Goal: Check status: Check status

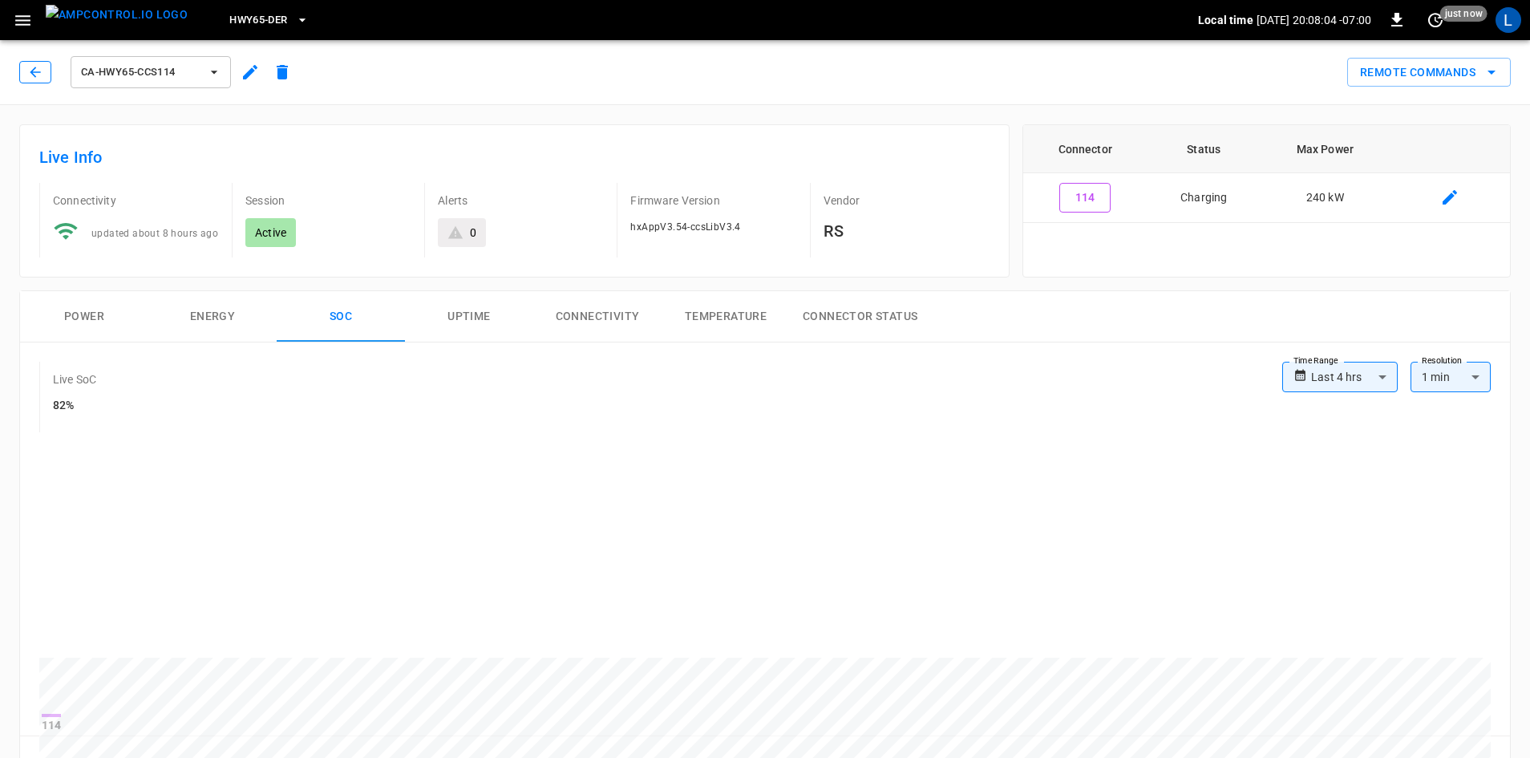
click at [34, 73] on icon "button" at bounding box center [35, 72] width 16 height 16
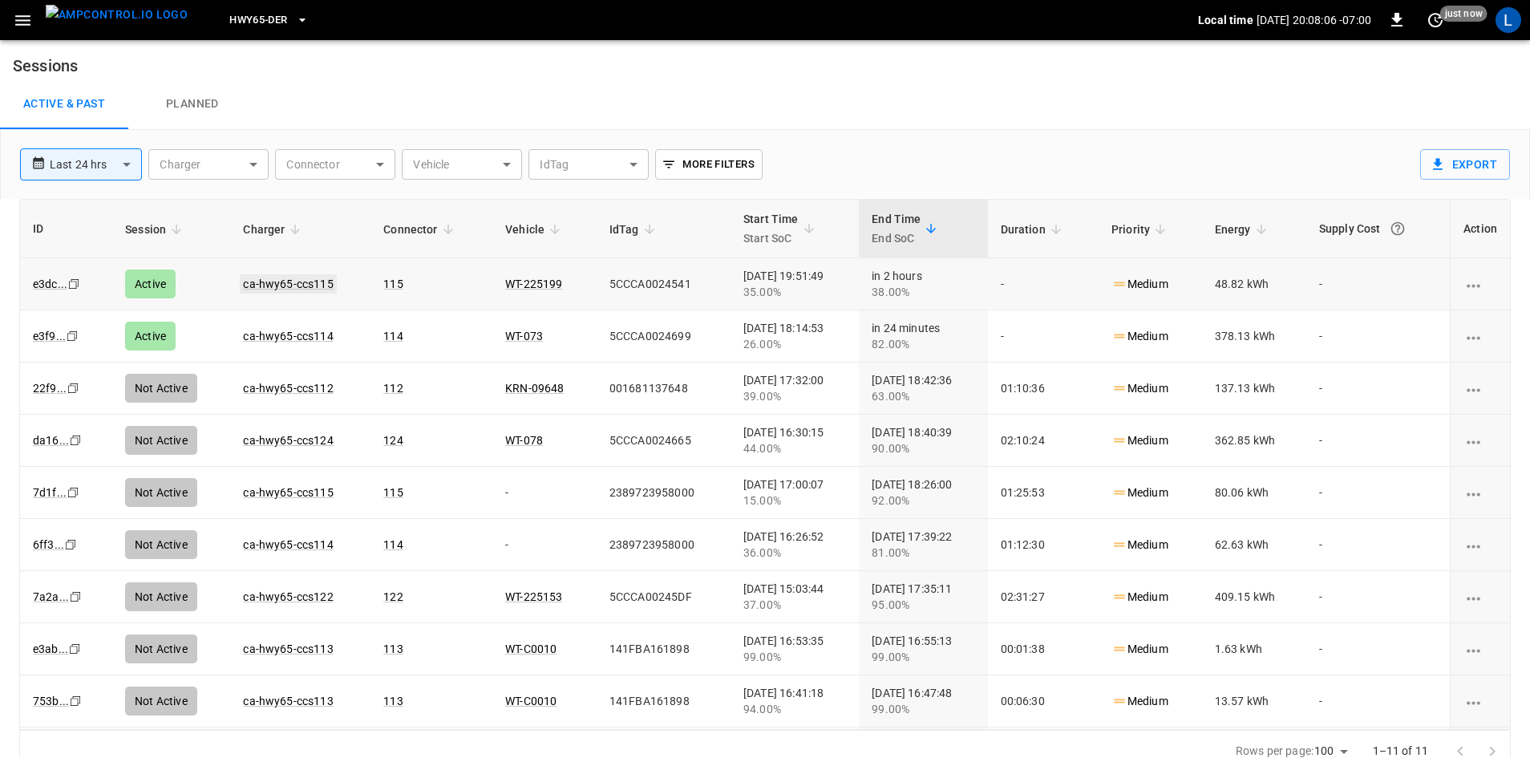
click at [280, 283] on link "ca-hwy65-ccs115" at bounding box center [288, 283] width 96 height 19
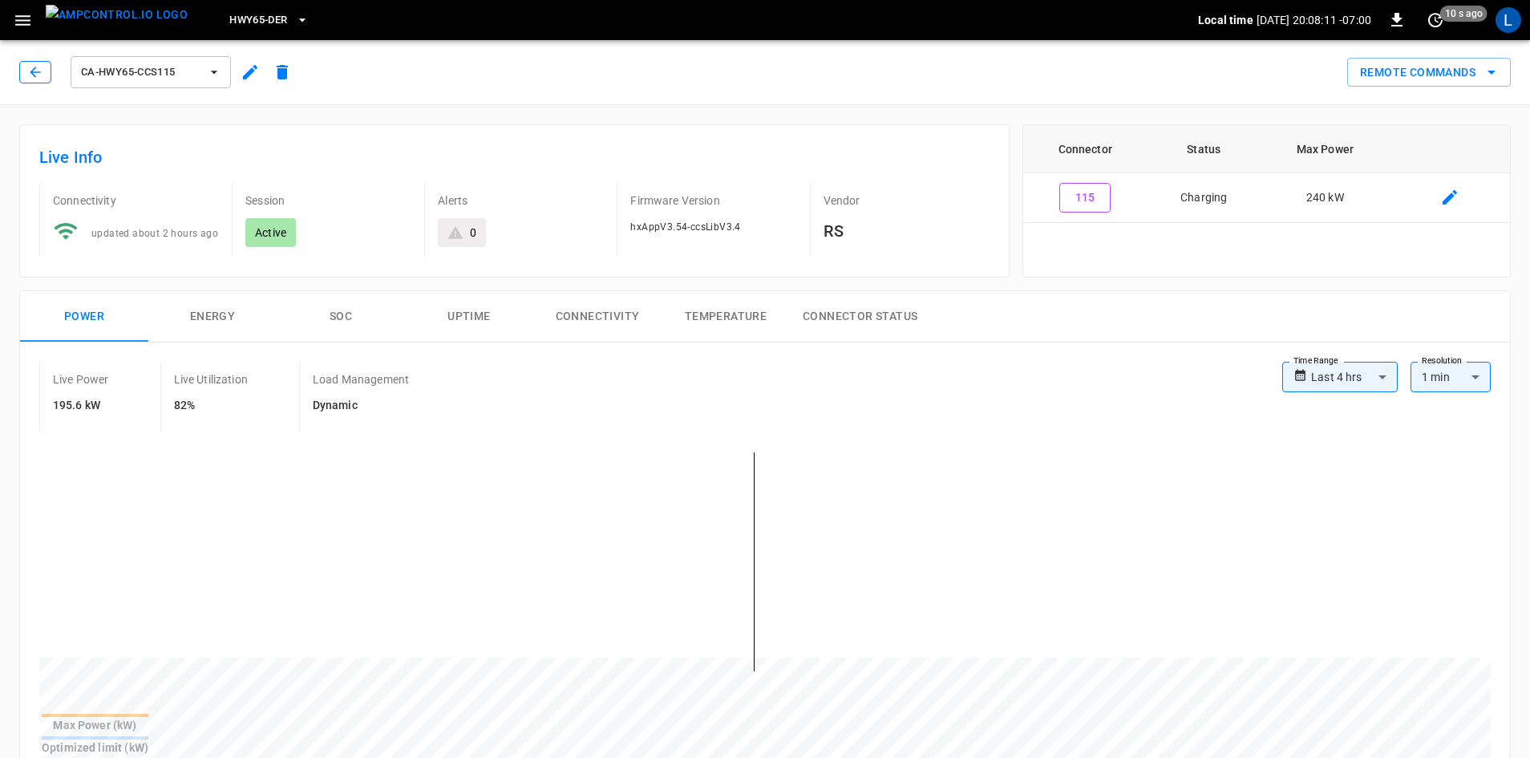
click at [39, 67] on icon "button" at bounding box center [35, 72] width 16 height 16
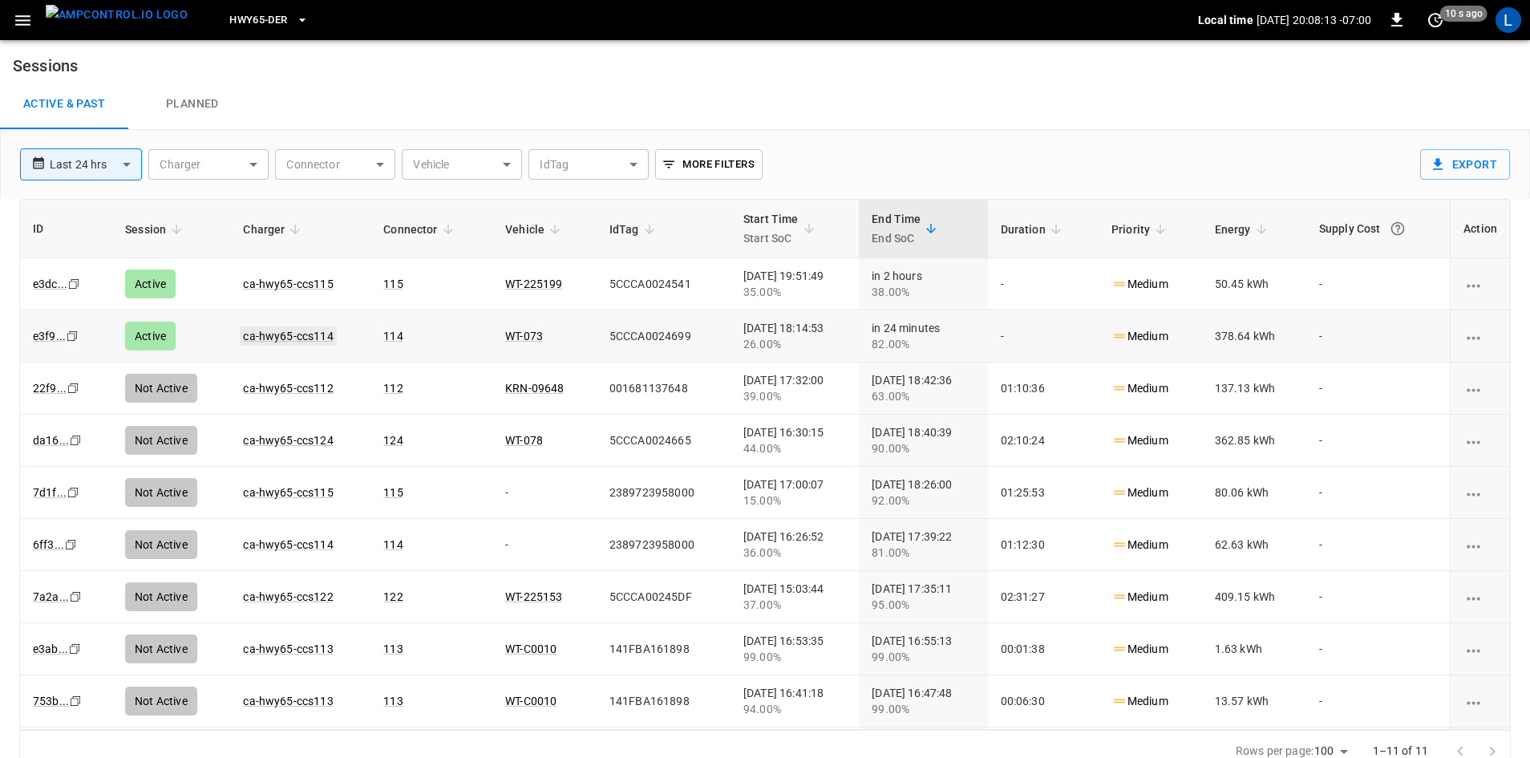
click at [271, 334] on link "ca-hwy65-ccs114" at bounding box center [288, 335] width 96 height 19
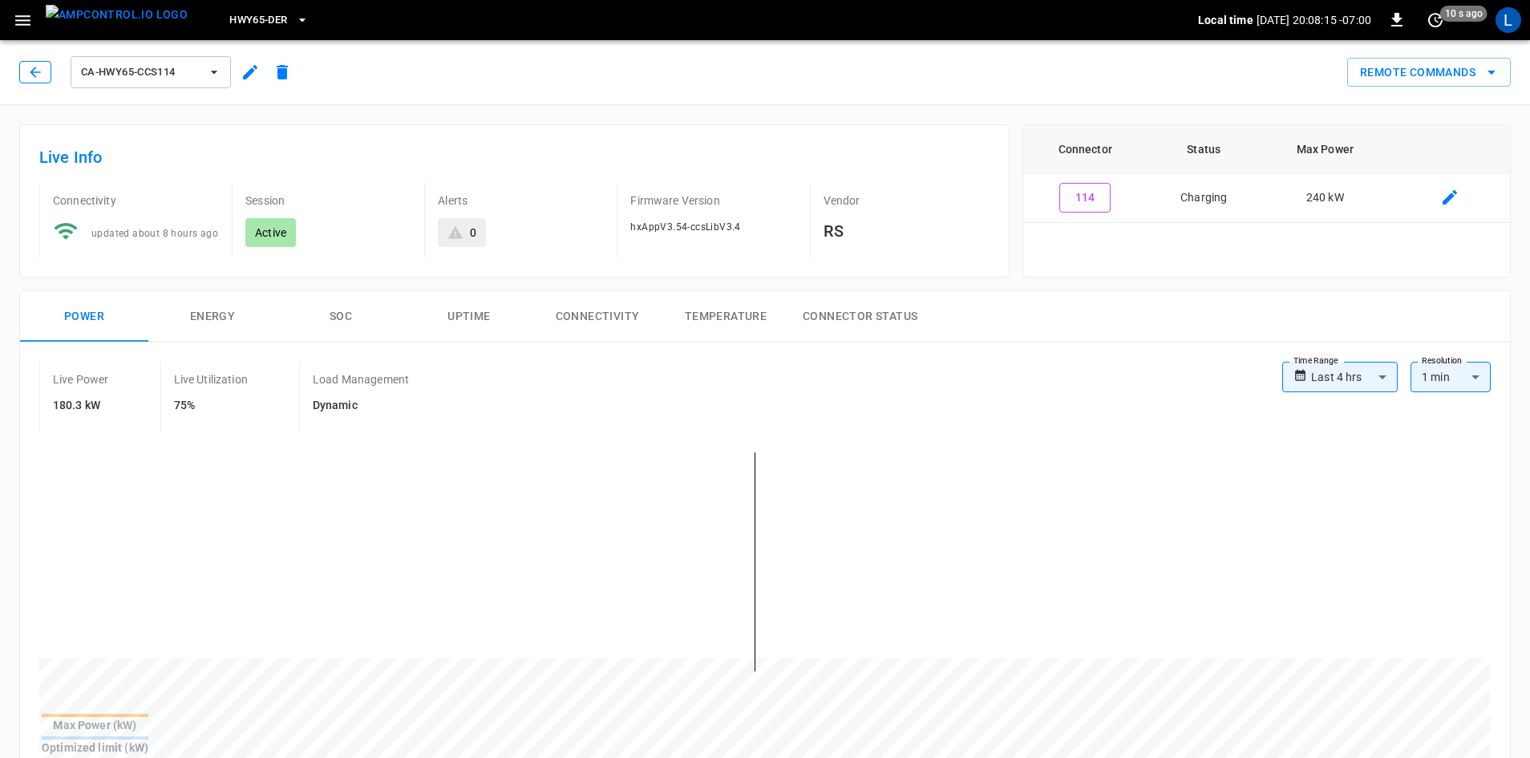
click at [49, 73] on button "button" at bounding box center [35, 72] width 32 height 22
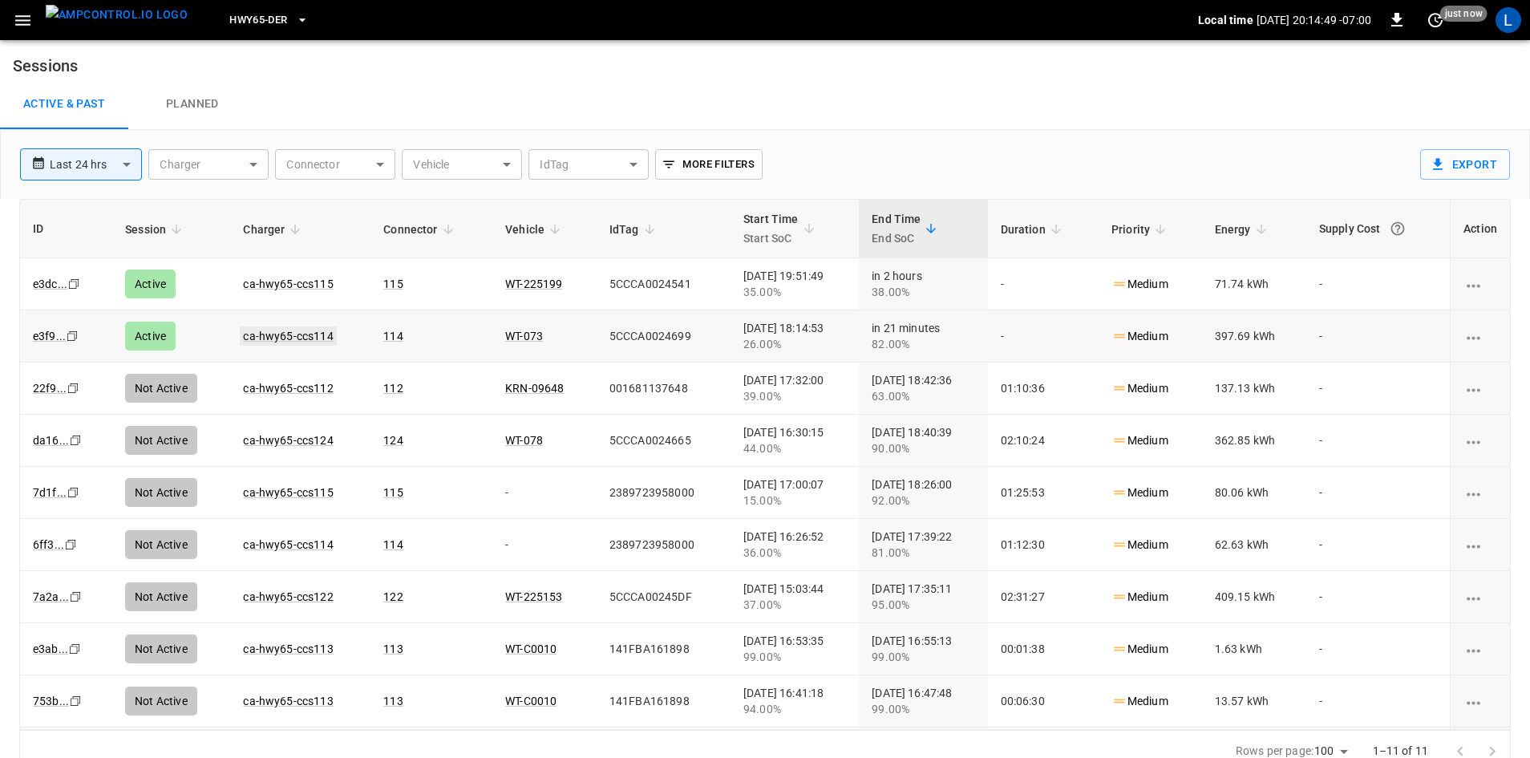
click at [285, 331] on link "ca-hwy65-ccs114" at bounding box center [288, 335] width 96 height 19
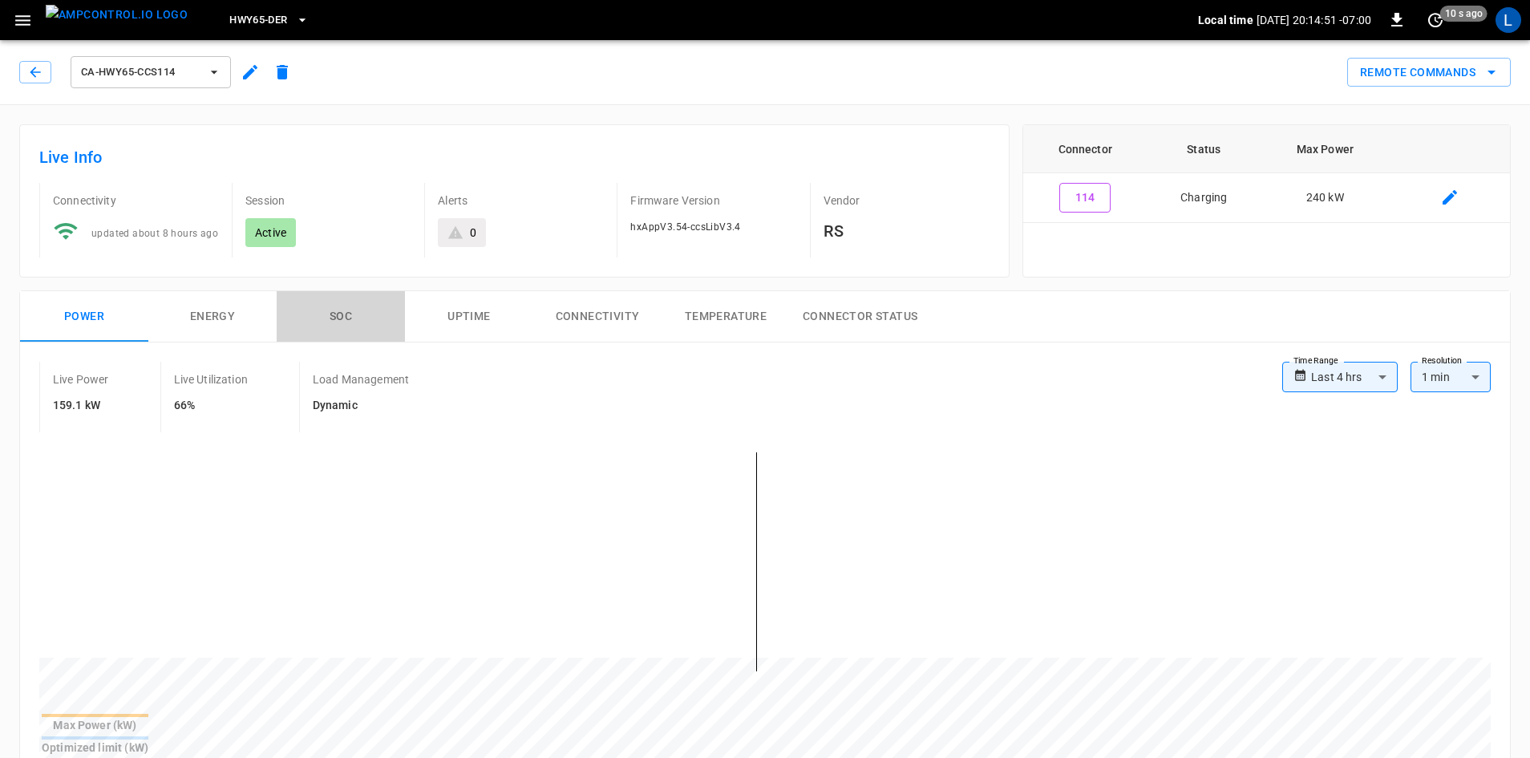
click at [359, 310] on button "SOC" at bounding box center [341, 316] width 128 height 51
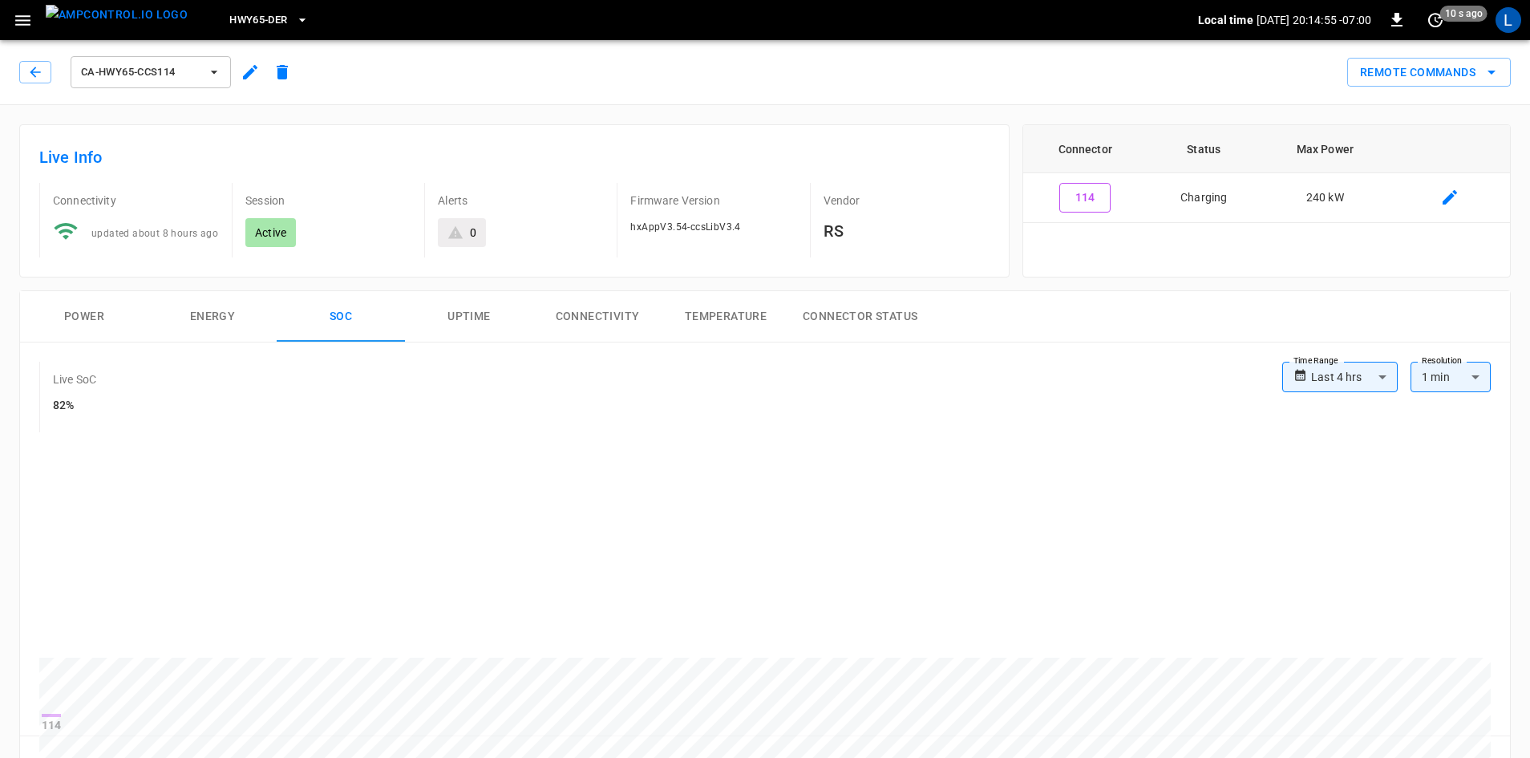
click at [101, 321] on button "Power" at bounding box center [84, 316] width 128 height 51
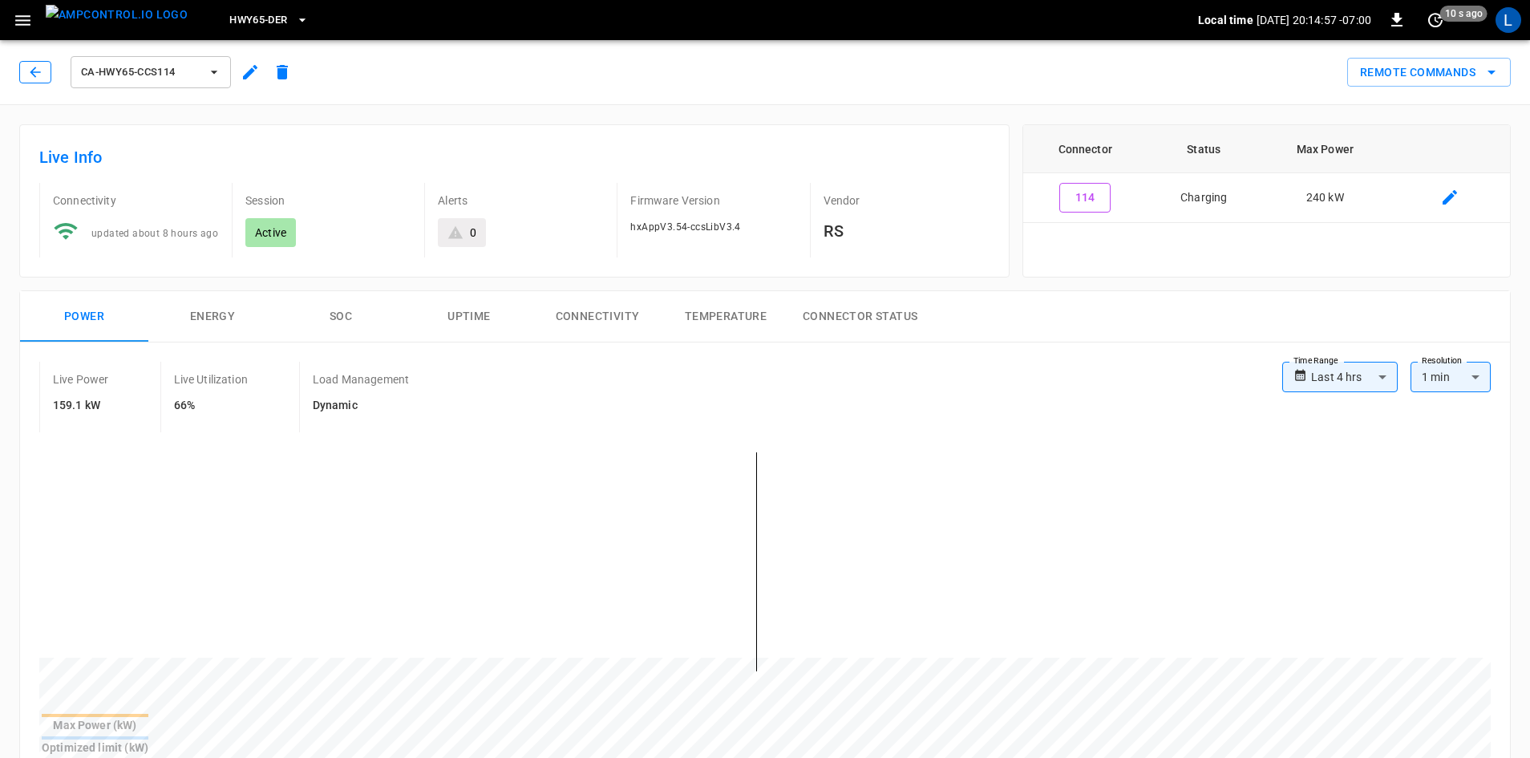
click at [26, 71] on button "button" at bounding box center [35, 72] width 32 height 22
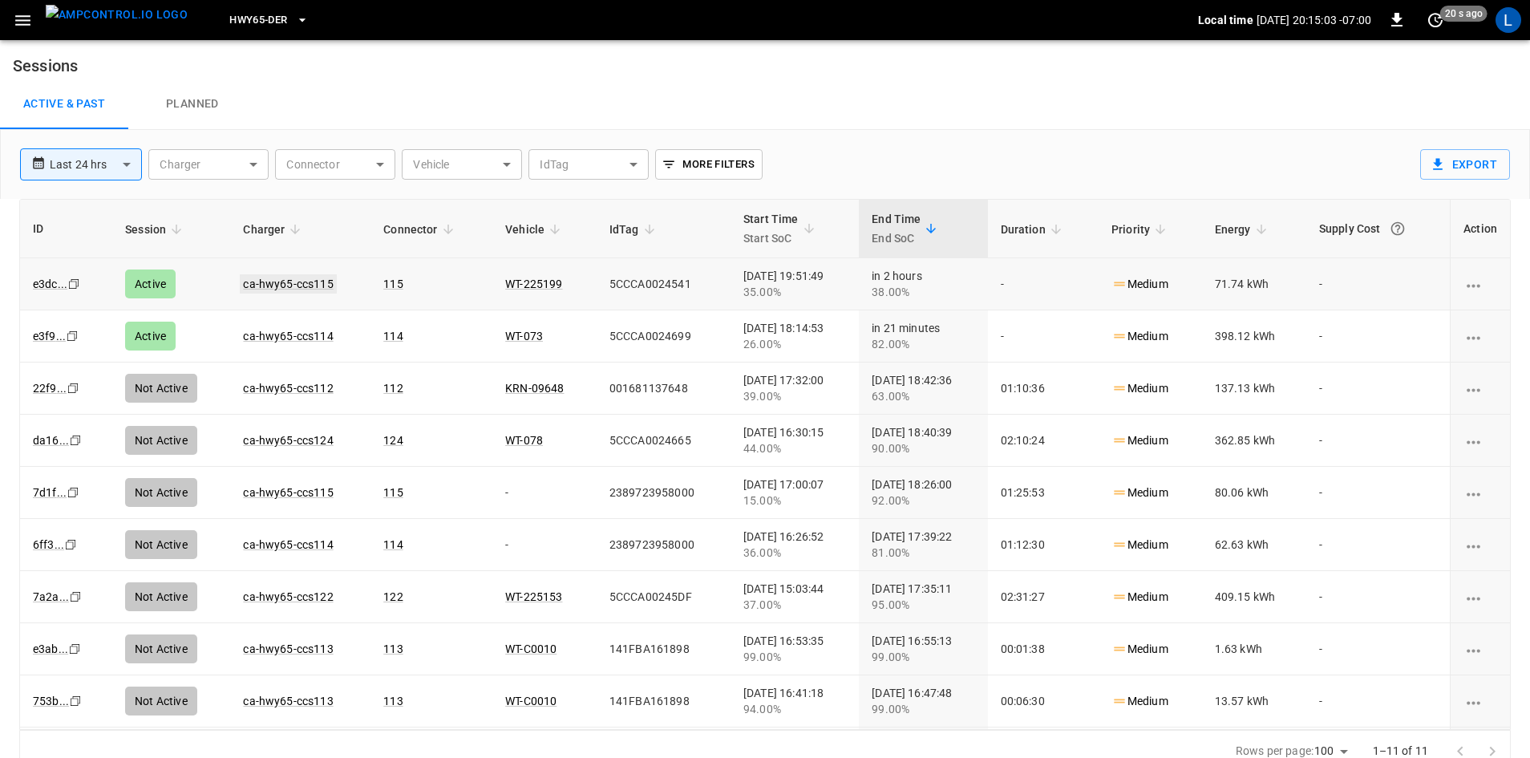
click at [261, 277] on link "ca-hwy65-ccs115" at bounding box center [288, 283] width 96 height 19
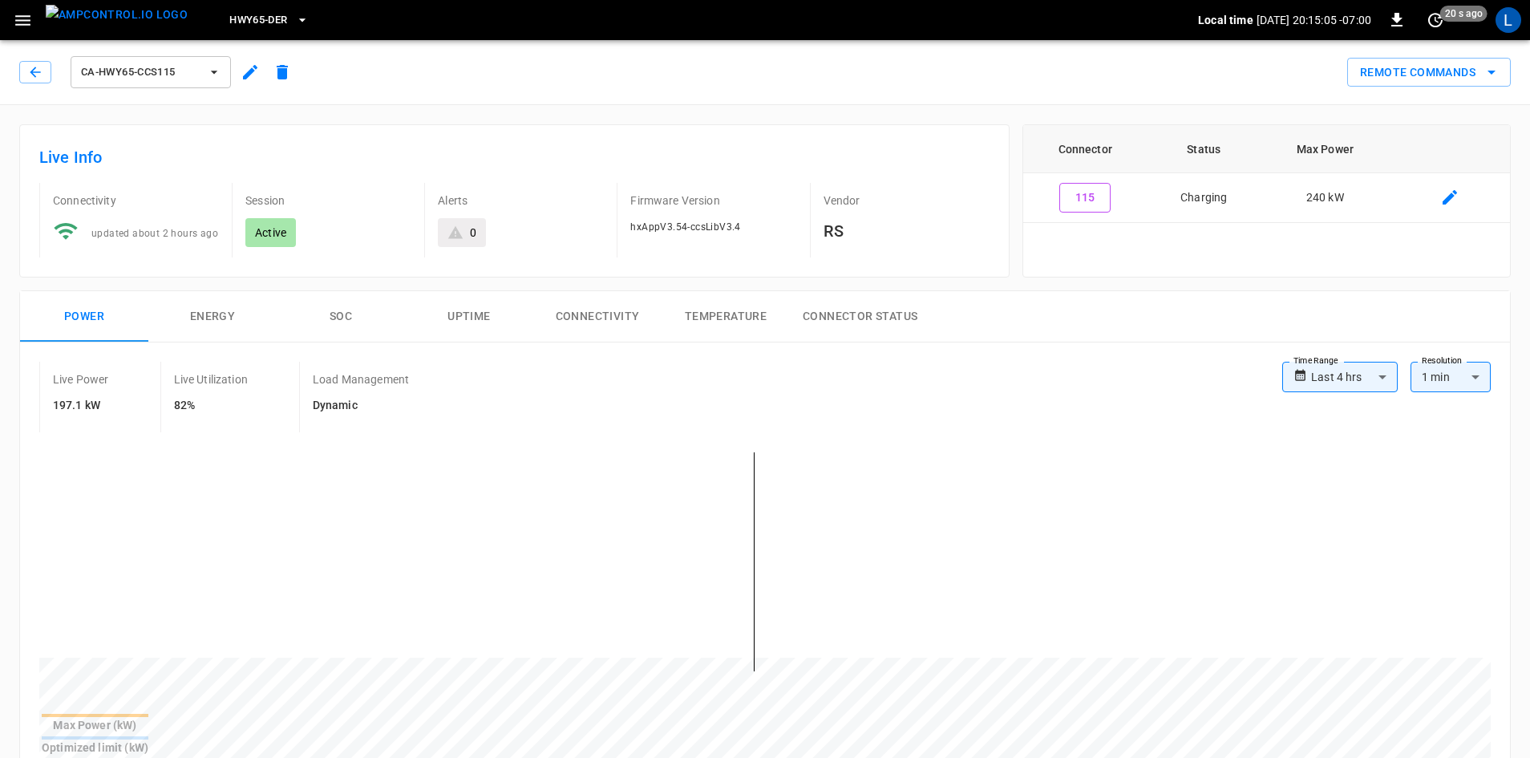
click at [333, 317] on button "SOC" at bounding box center [341, 316] width 128 height 51
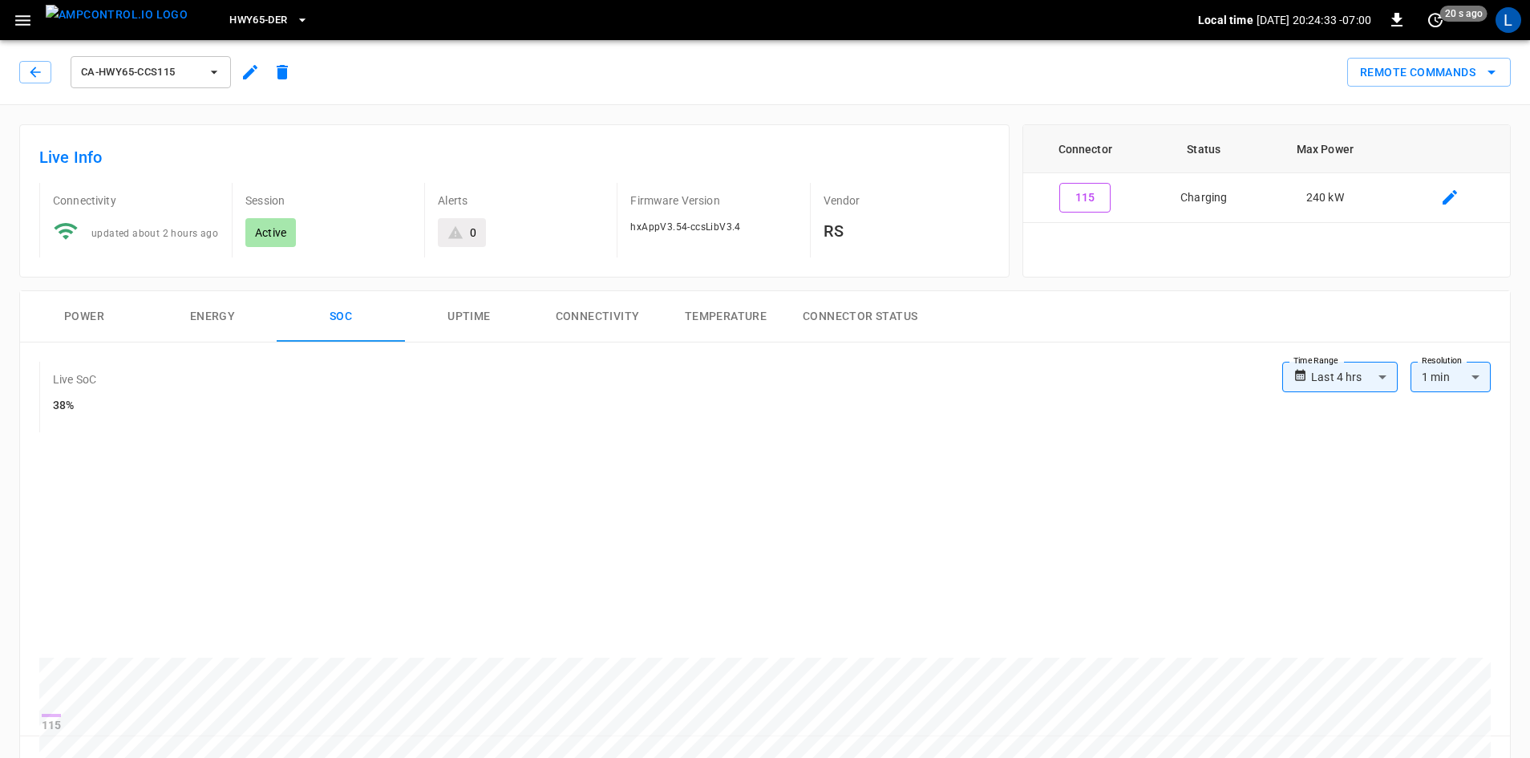
click at [100, 322] on button "Power" at bounding box center [84, 316] width 128 height 51
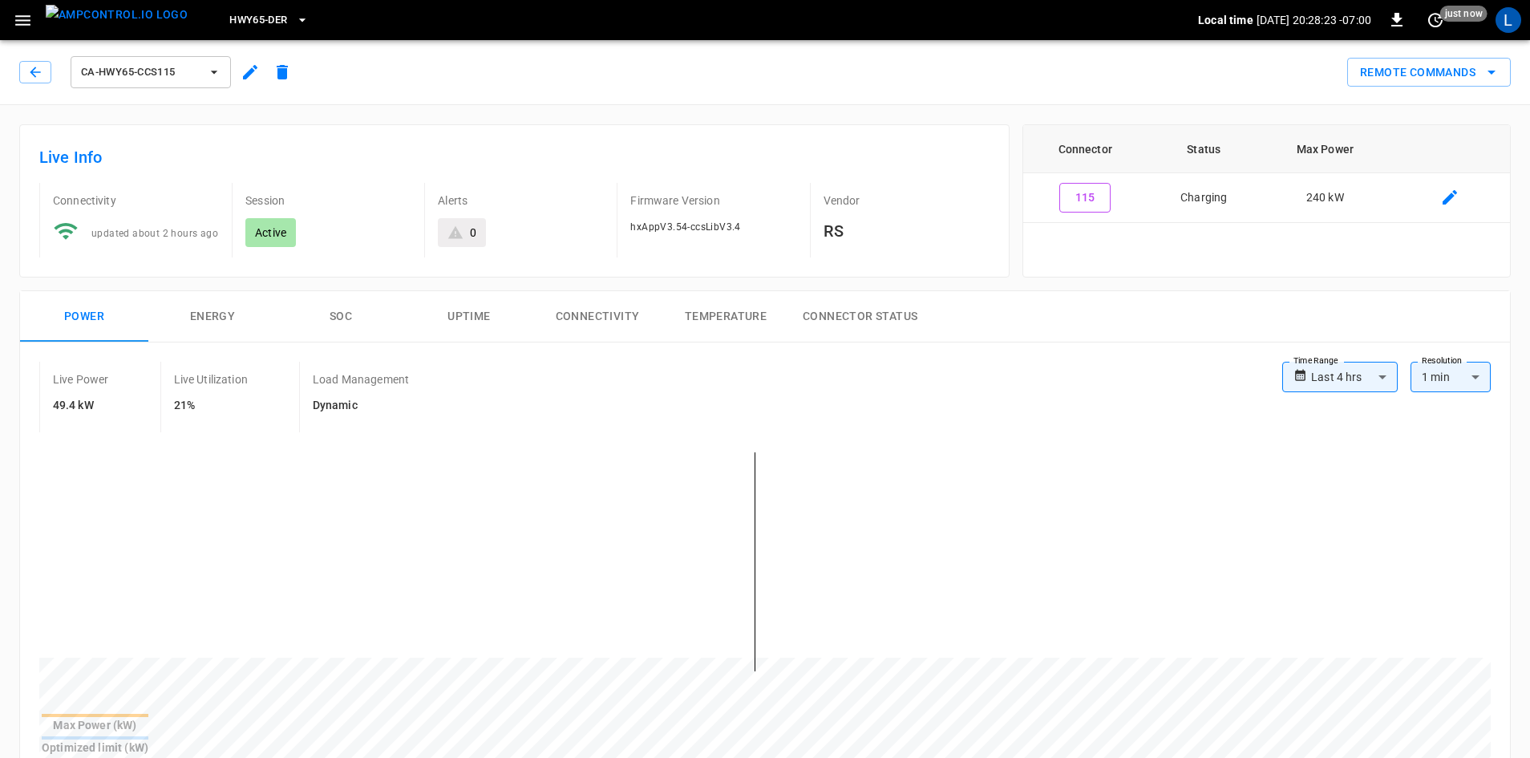
click at [18, 67] on div "ca-hwy65-ccs115" at bounding box center [156, 69] width 286 height 45
click at [26, 68] on button "button" at bounding box center [35, 72] width 32 height 22
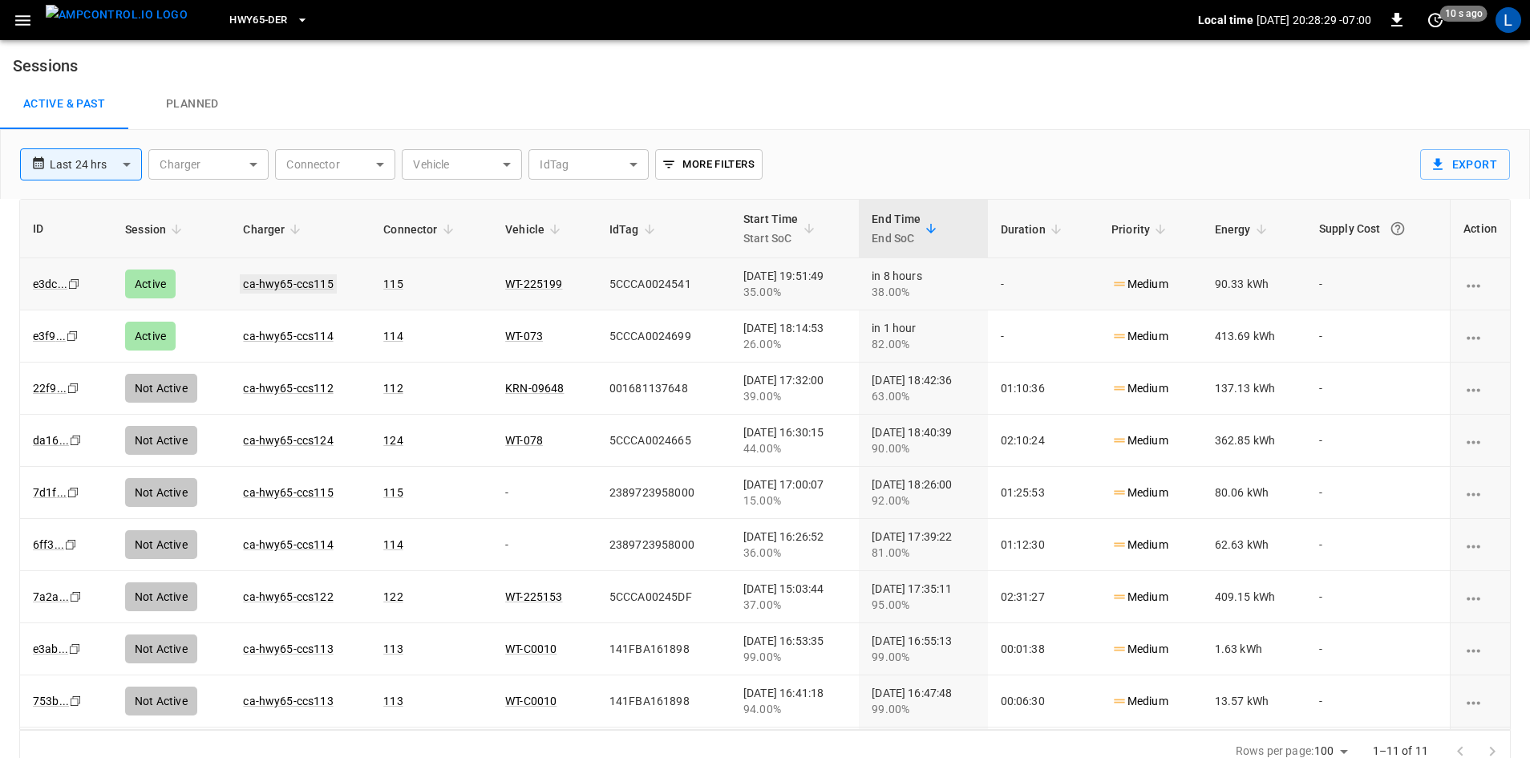
click at [301, 283] on link "ca-hwy65-ccs115" at bounding box center [288, 283] width 96 height 19
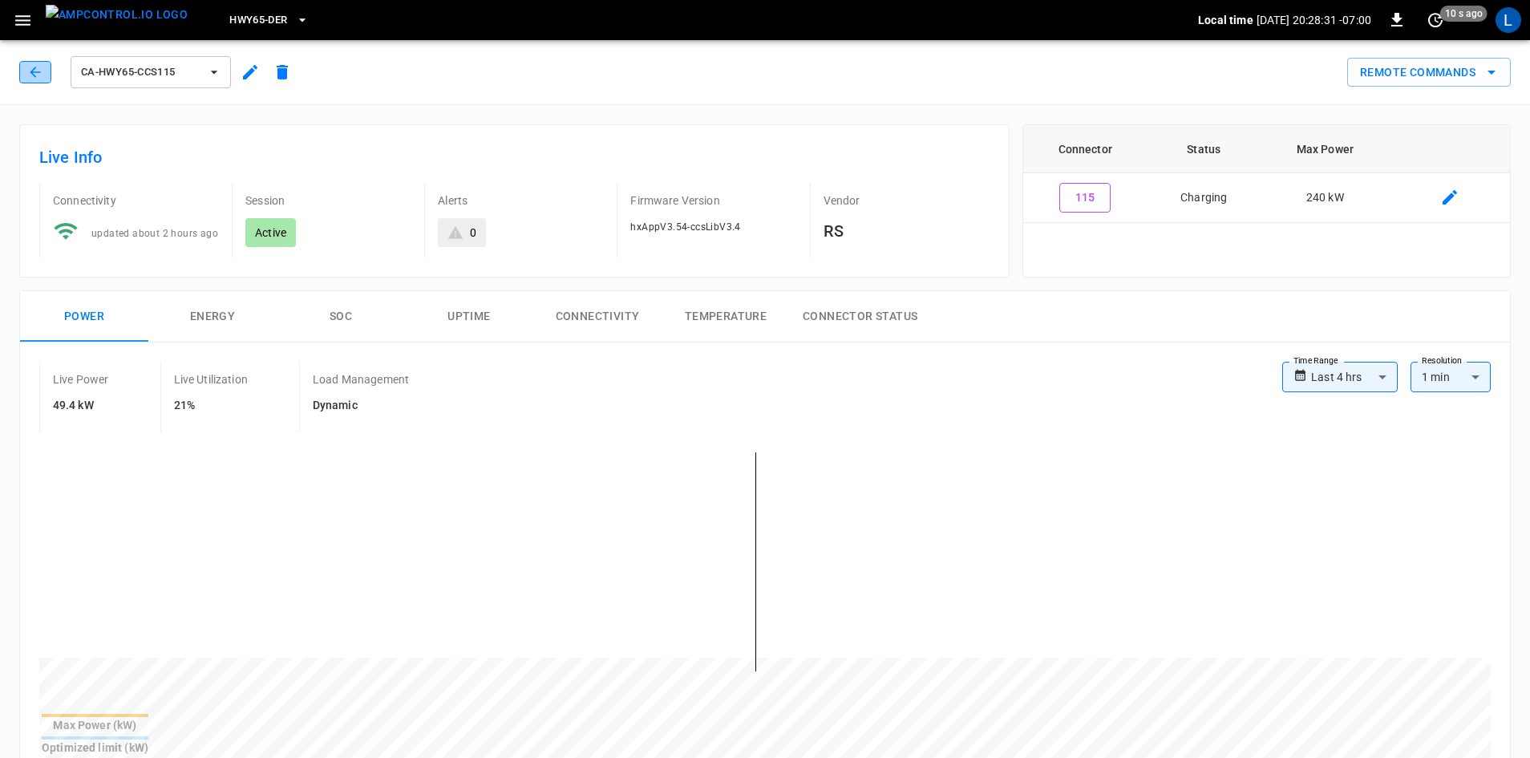
click at [44, 74] on button "button" at bounding box center [35, 72] width 32 height 22
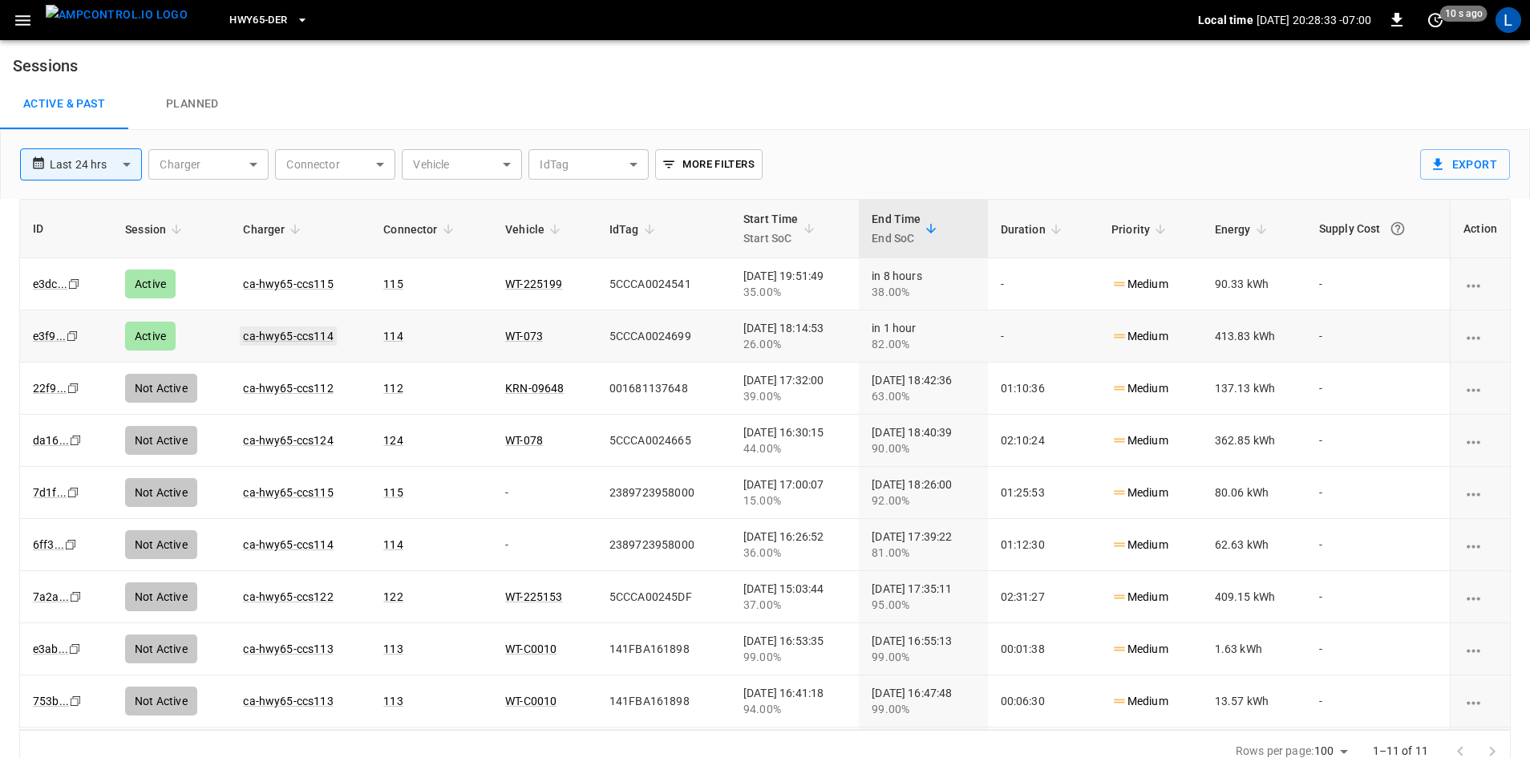
click at [265, 330] on link "ca-hwy65-ccs114" at bounding box center [288, 335] width 96 height 19
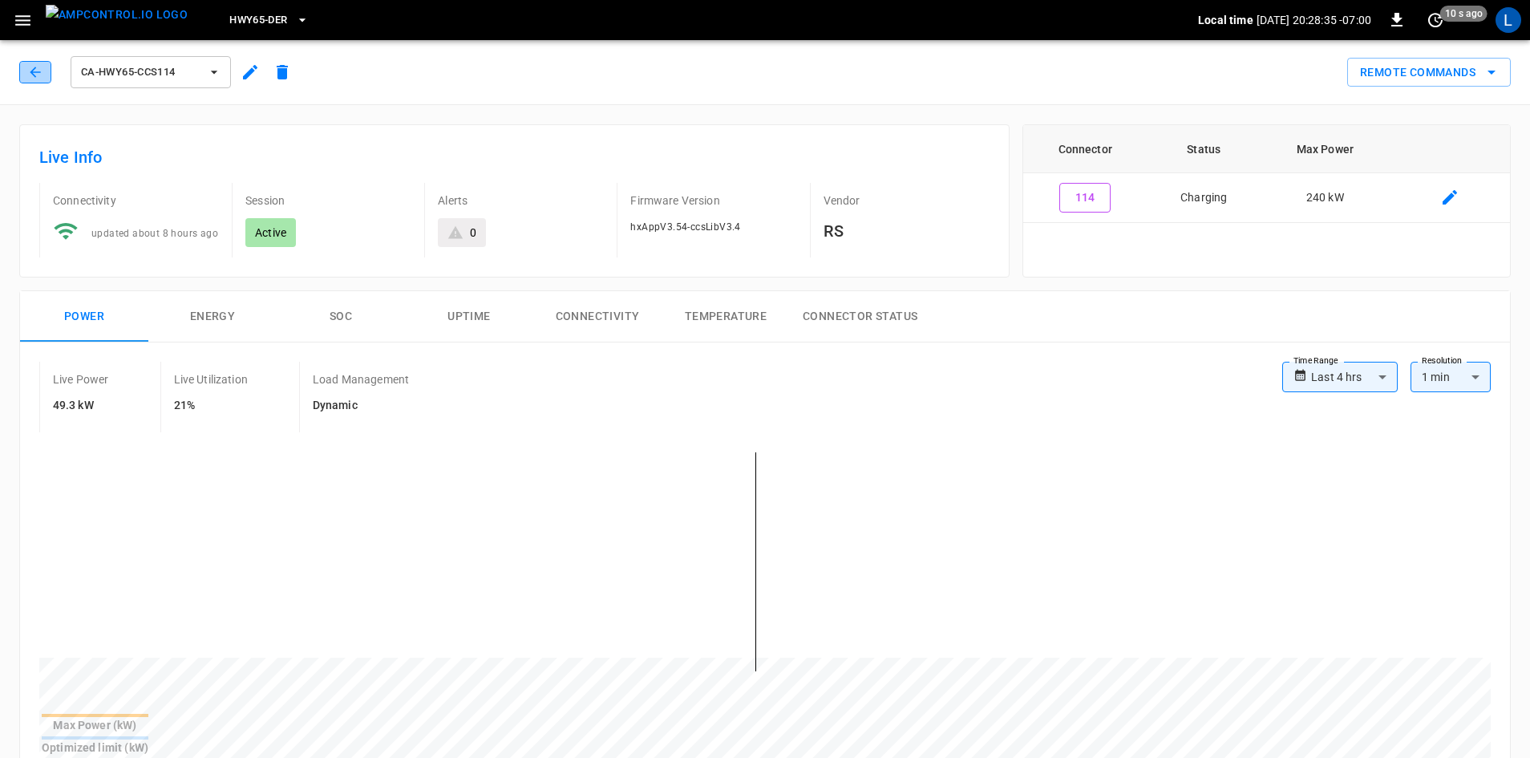
click at [27, 66] on icon "button" at bounding box center [35, 72] width 16 height 16
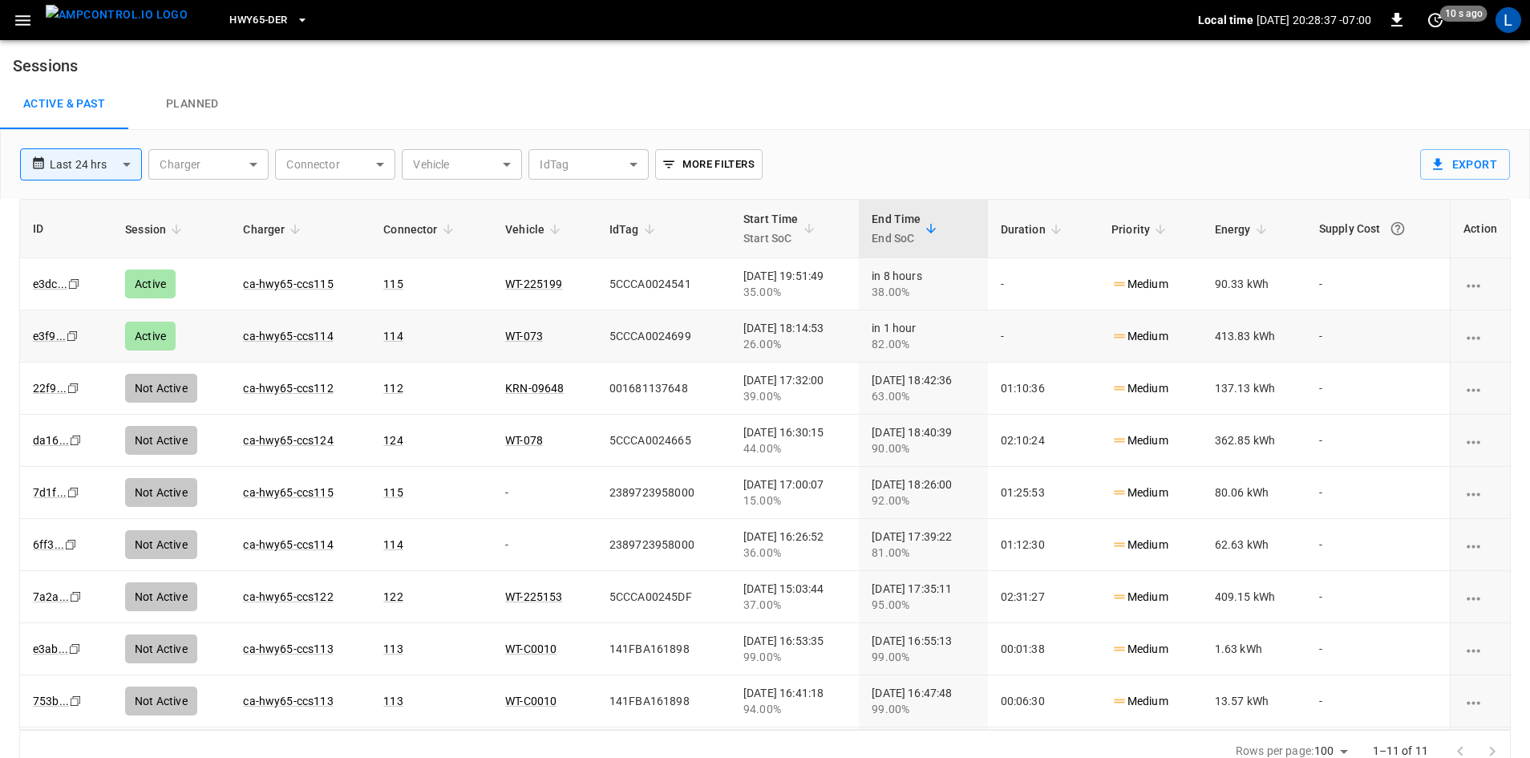
click at [306, 343] on td "ca-hwy65-ccs114" at bounding box center [300, 336] width 140 height 52
click at [276, 338] on link "ca-hwy65-ccs114" at bounding box center [288, 335] width 96 height 19
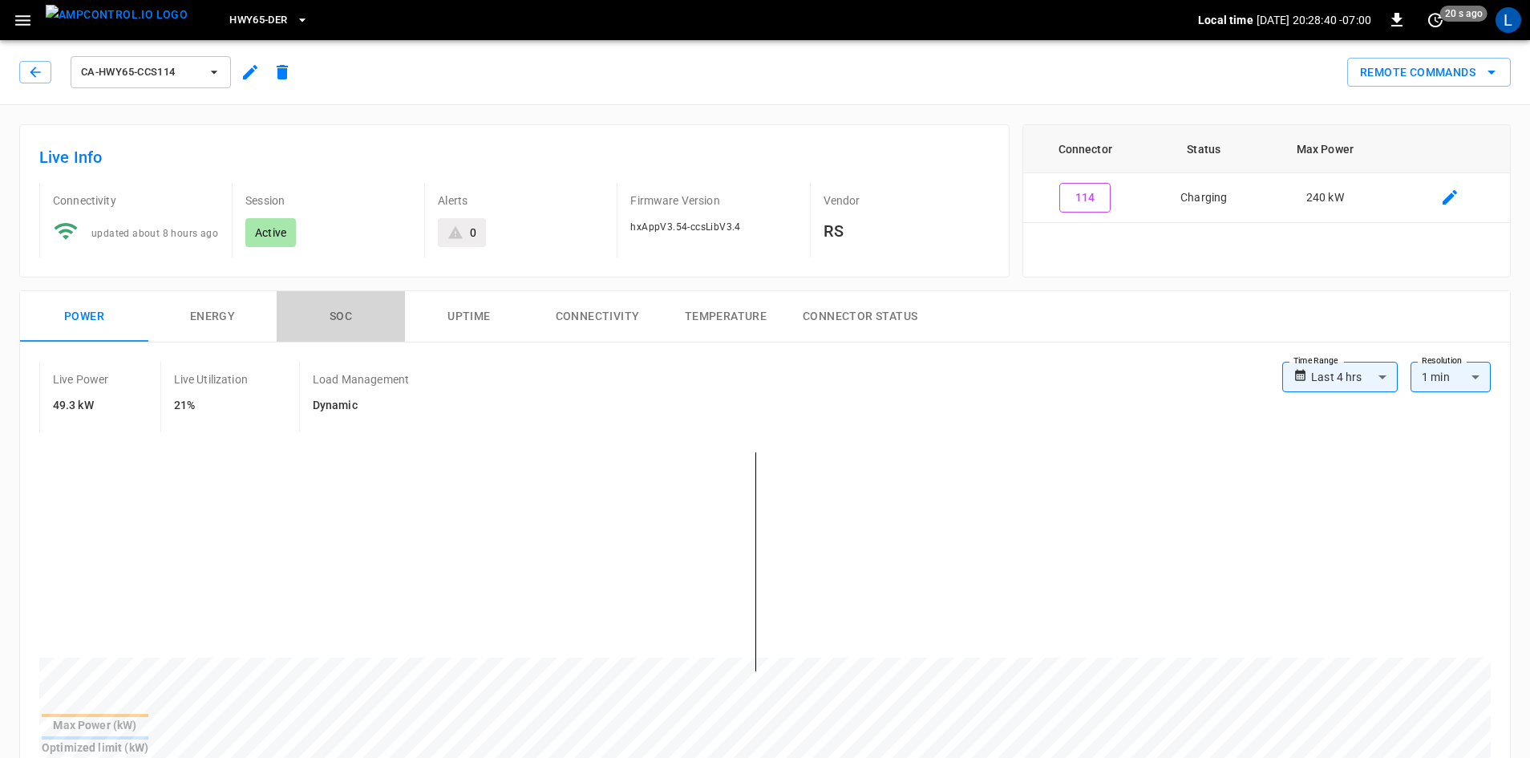
click at [345, 319] on button "SOC" at bounding box center [341, 316] width 128 height 51
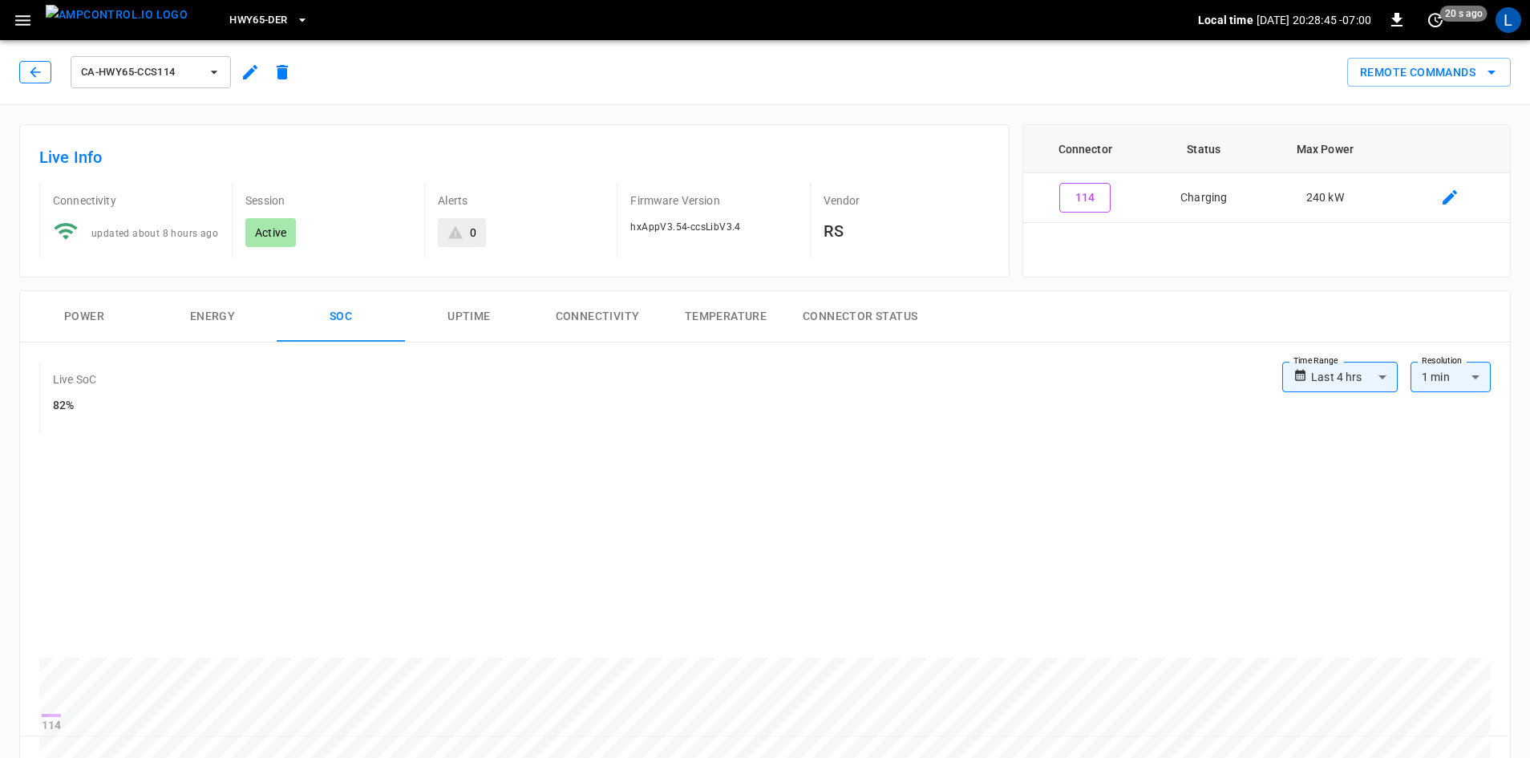
click at [29, 74] on icon "button" at bounding box center [35, 72] width 16 height 16
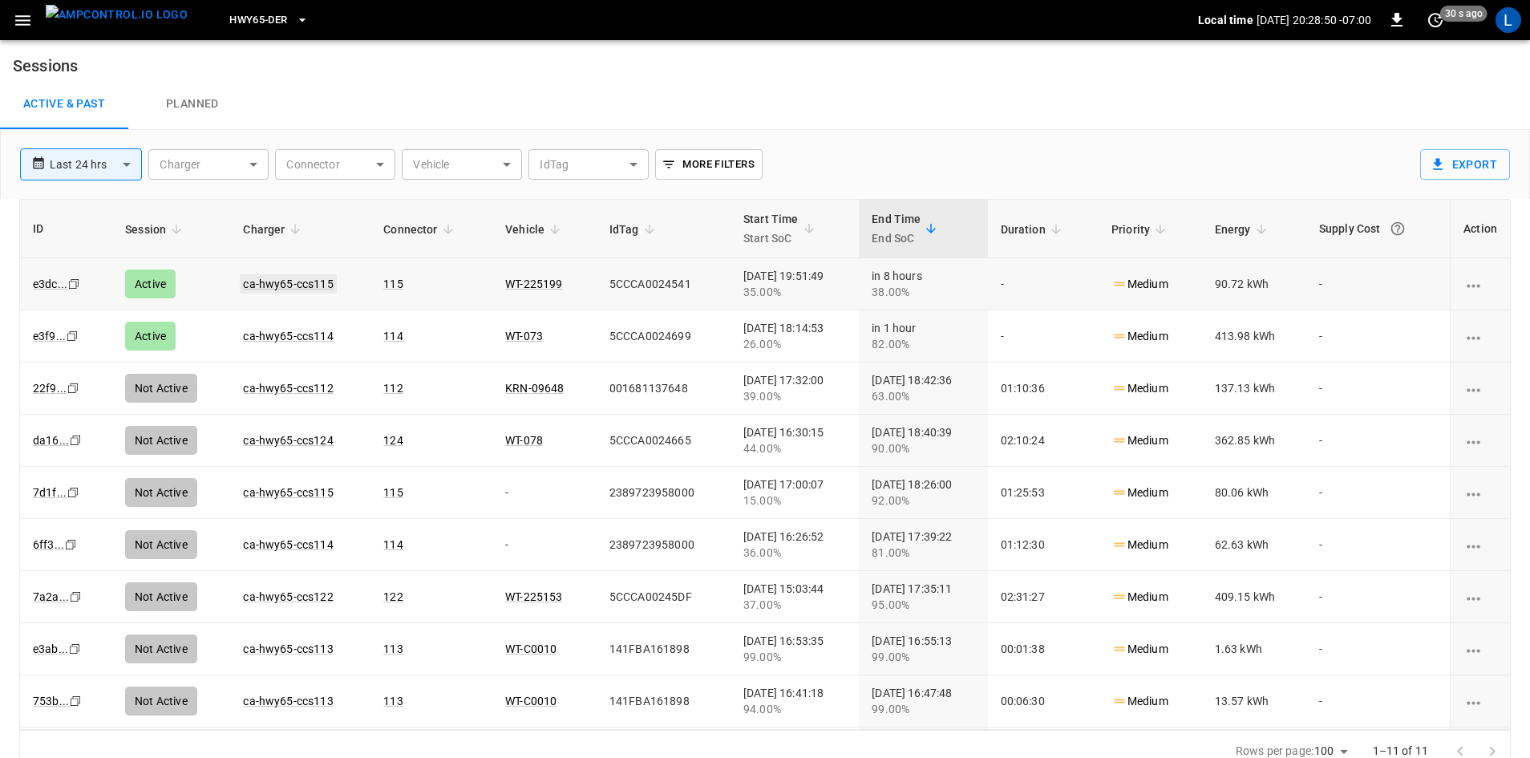
click at [295, 279] on link "ca-hwy65-ccs115" at bounding box center [288, 283] width 96 height 19
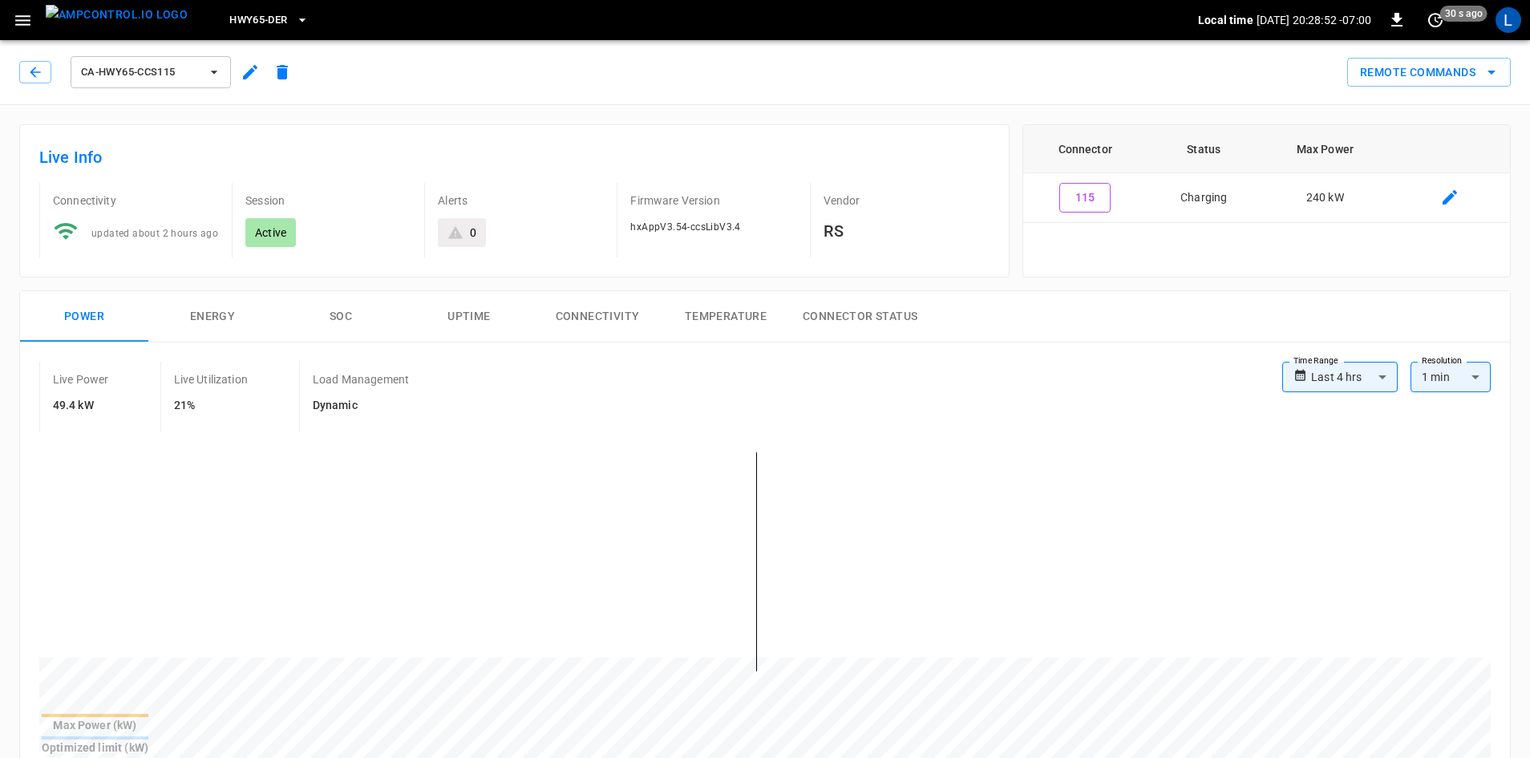
click at [329, 314] on button "SOC" at bounding box center [341, 316] width 128 height 51
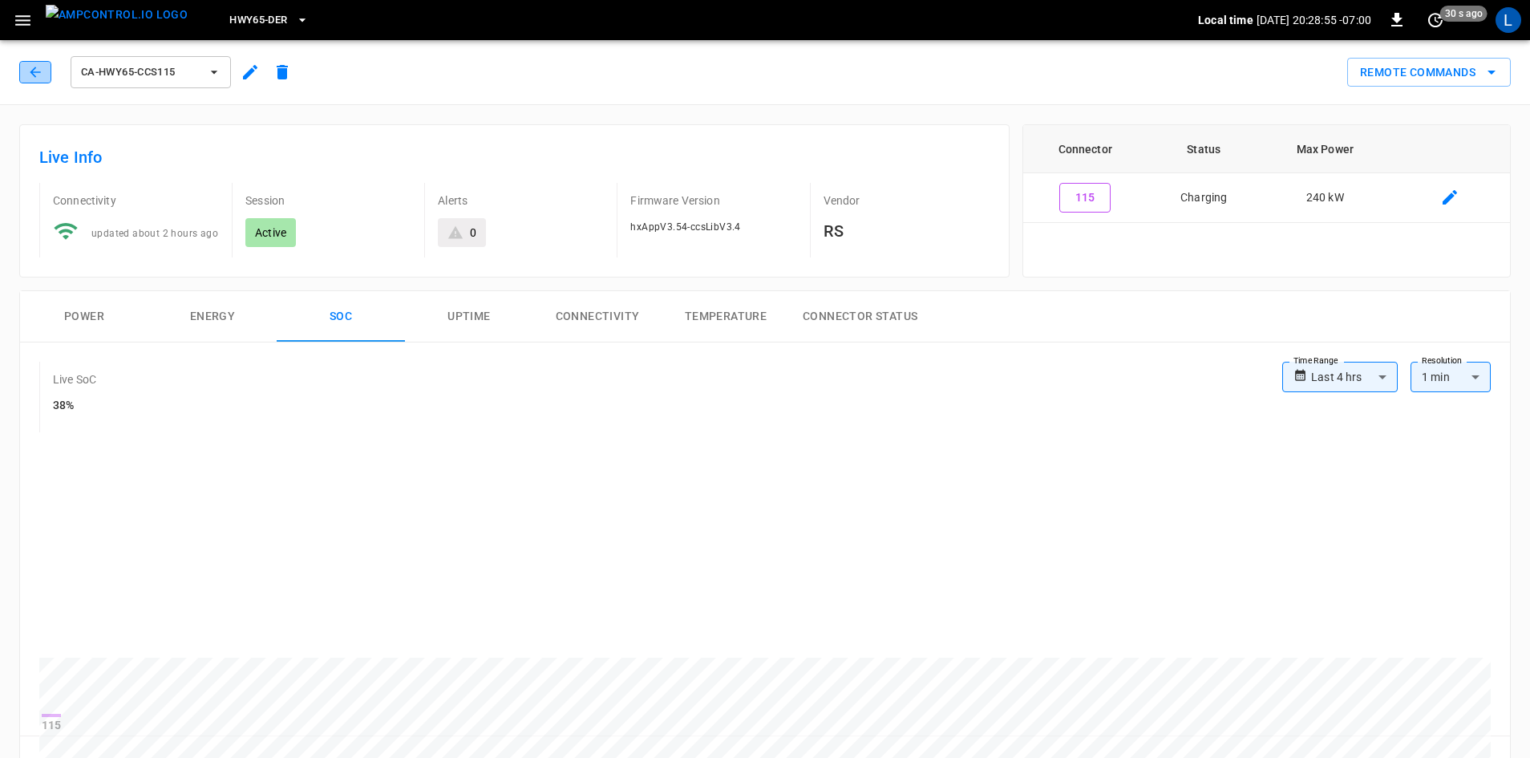
click at [22, 76] on button "button" at bounding box center [35, 72] width 32 height 22
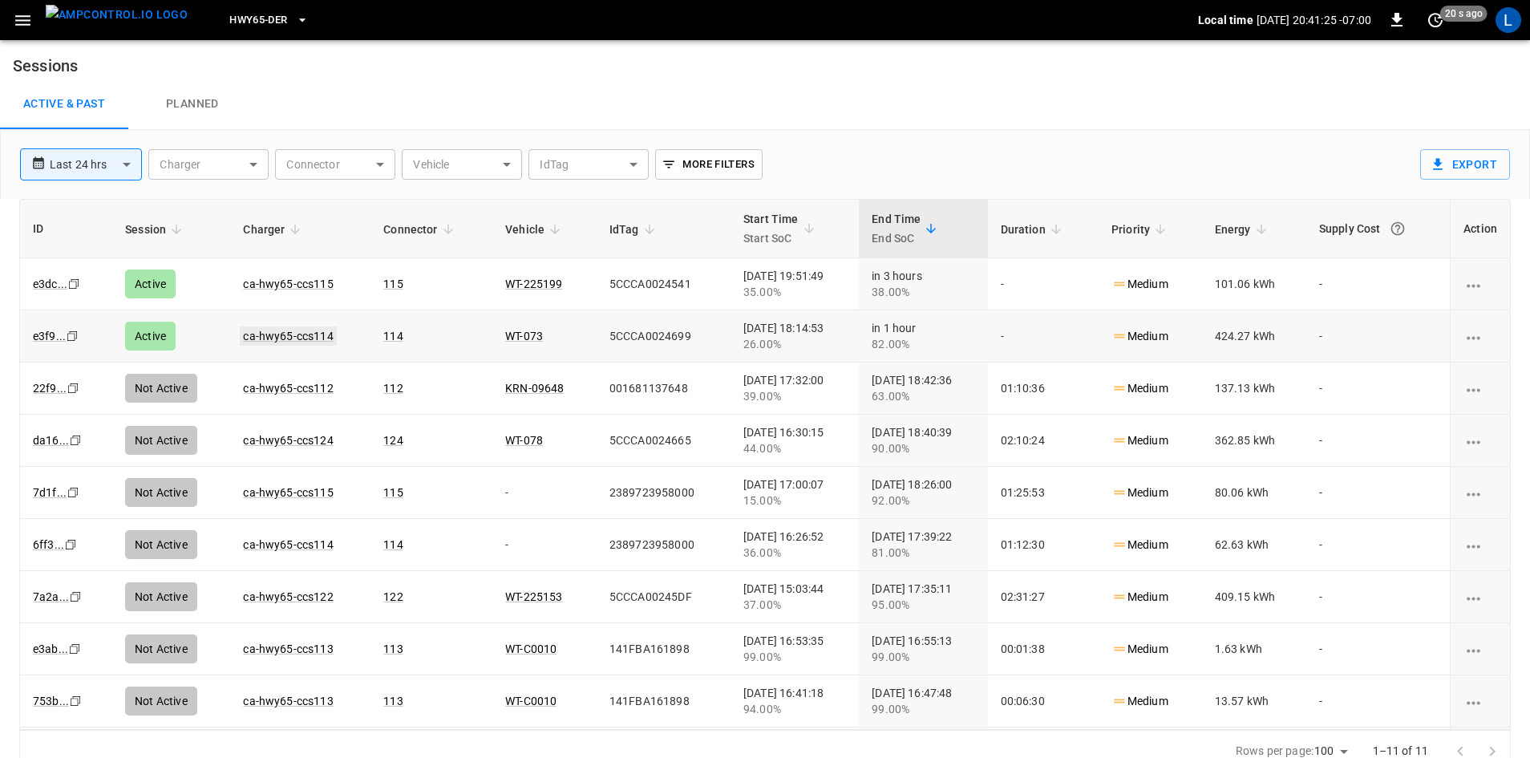
click at [281, 334] on link "ca-hwy65-ccs114" at bounding box center [288, 335] width 96 height 19
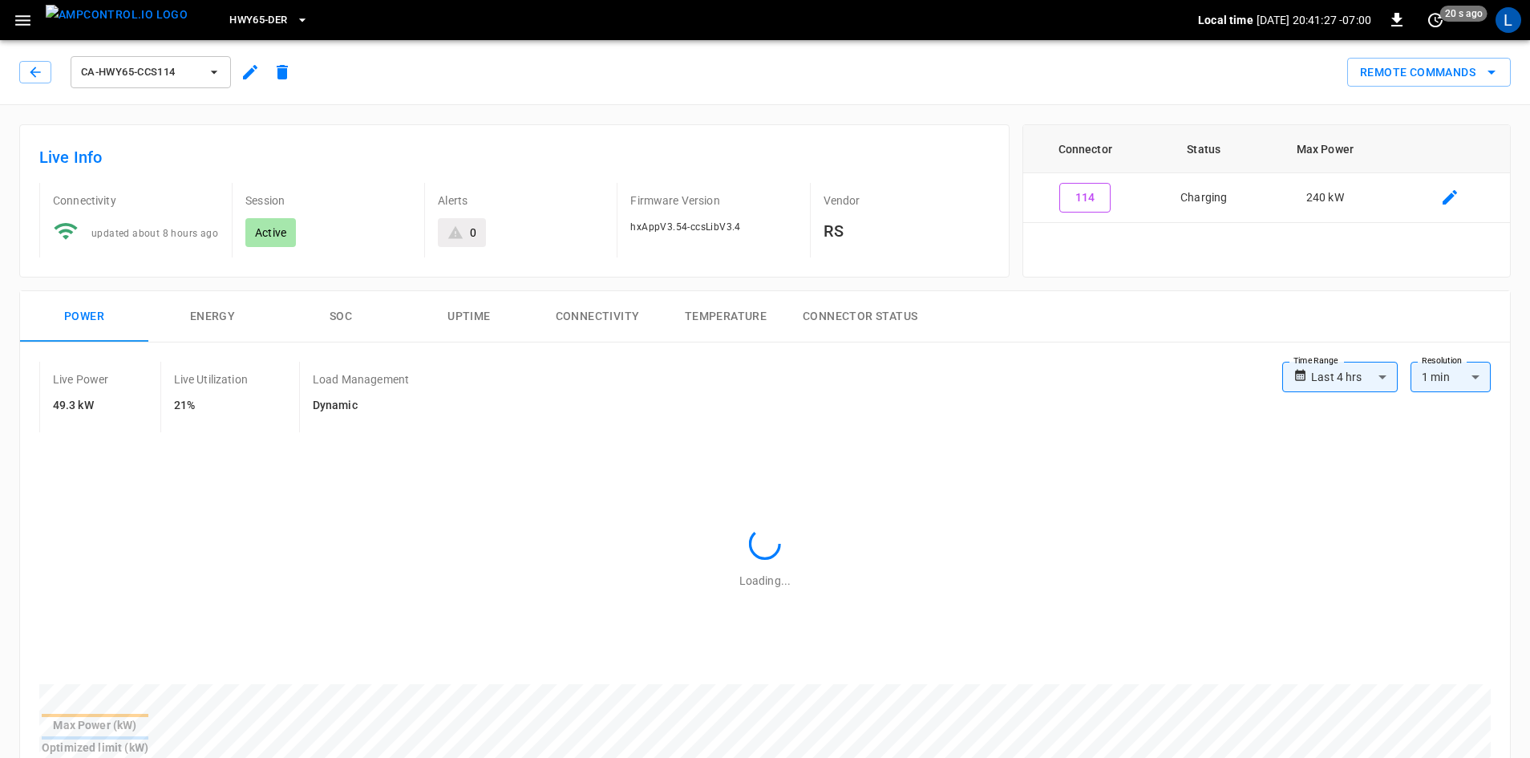
click at [340, 304] on button "SOC" at bounding box center [341, 316] width 128 height 51
